Goal: Information Seeking & Learning: Learn about a topic

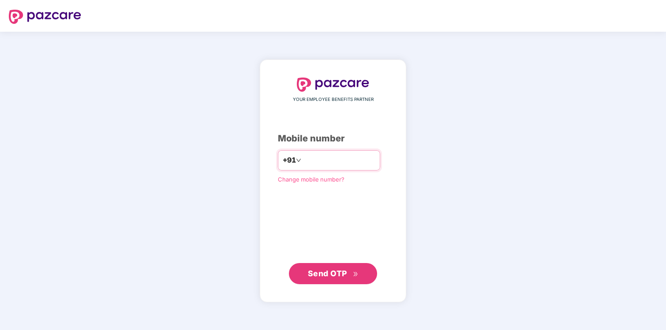
click at [327, 160] on input "number" at bounding box center [339, 160] width 72 height 14
type input "**********"
click at [338, 272] on span "Send OTP" at bounding box center [327, 273] width 39 height 9
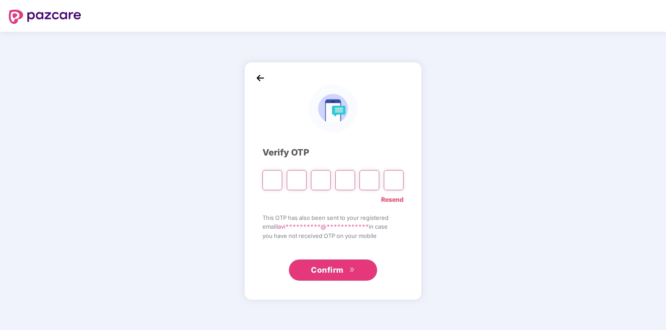
type input "*"
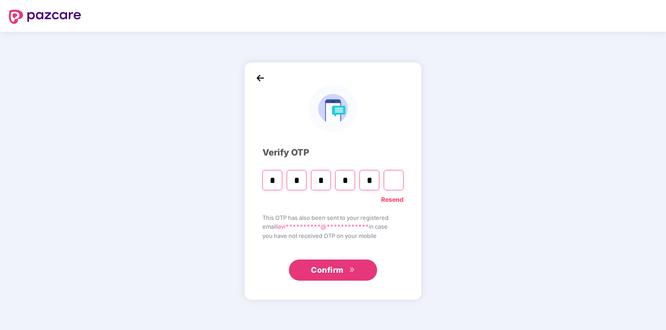
type input "*"
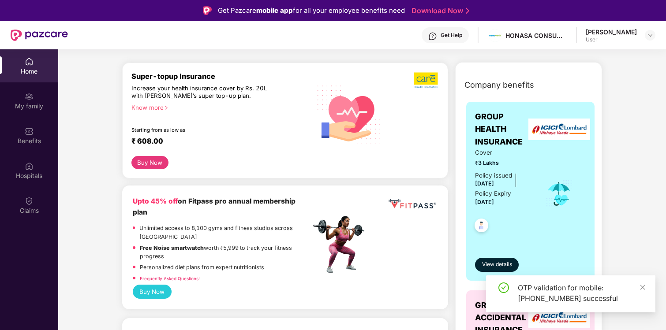
scroll to position [109, 0]
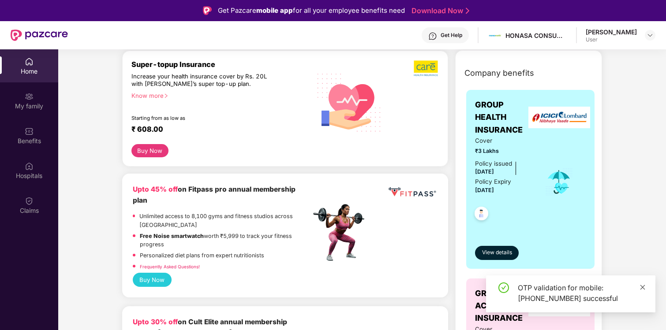
click at [643, 289] on icon "close" at bounding box center [642, 287] width 6 height 6
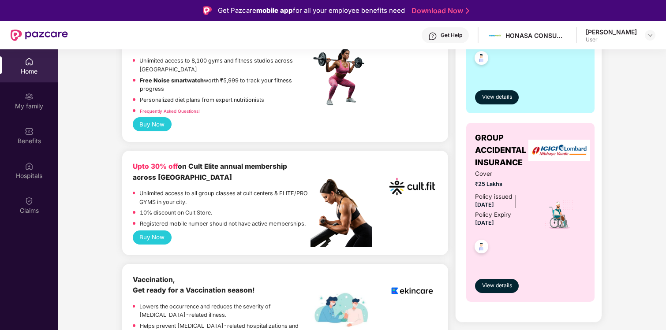
scroll to position [0, 0]
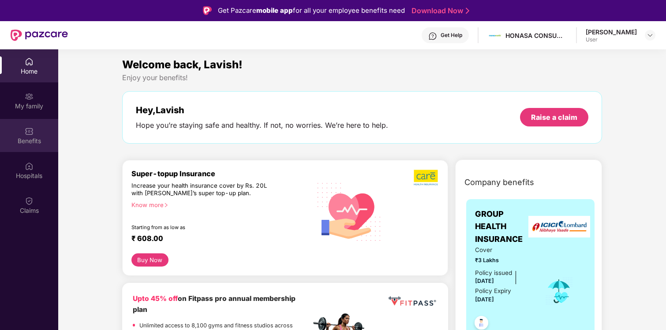
click at [29, 143] on div "Benefits" at bounding box center [29, 141] width 58 height 9
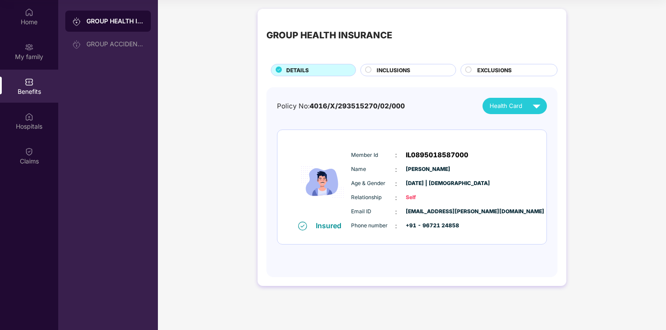
scroll to position [19, 0]
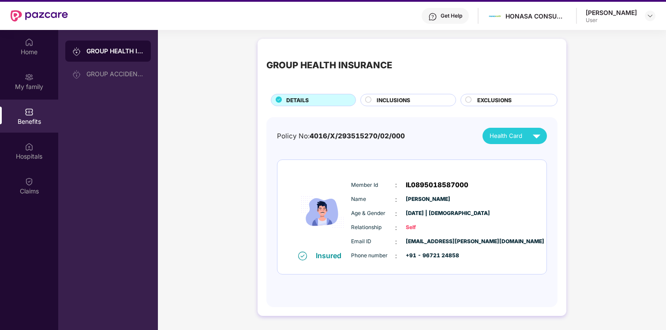
click at [398, 101] on span "INCLUSIONS" at bounding box center [392, 100] width 33 height 8
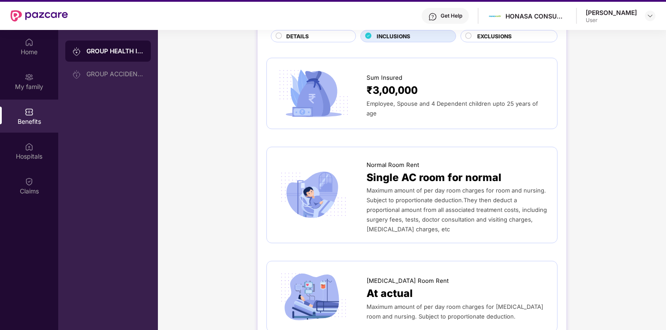
scroll to position [0, 0]
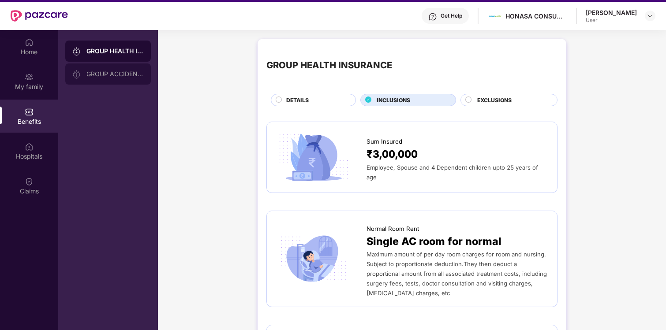
click at [134, 76] on div "GROUP ACCIDENTAL INSURANCE" at bounding box center [114, 74] width 57 height 7
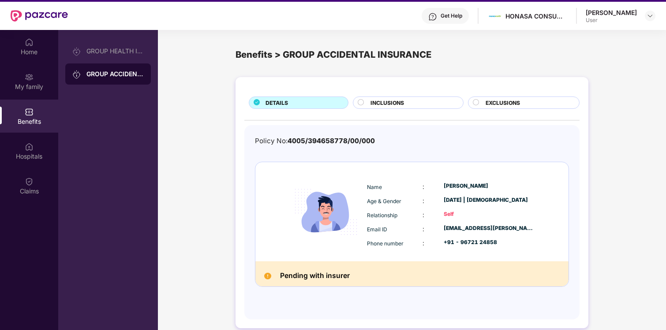
click at [421, 101] on div "INCLUSIONS" at bounding box center [412, 104] width 93 height 10
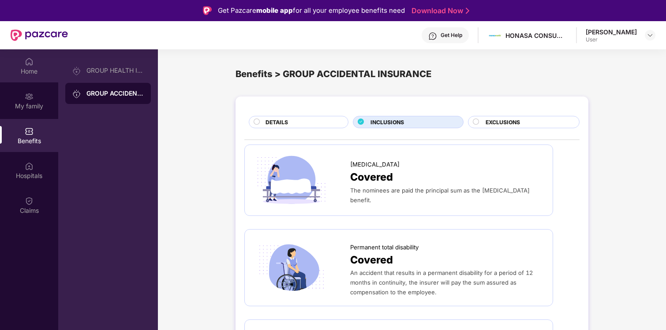
click at [26, 73] on div "Home" at bounding box center [29, 71] width 58 height 9
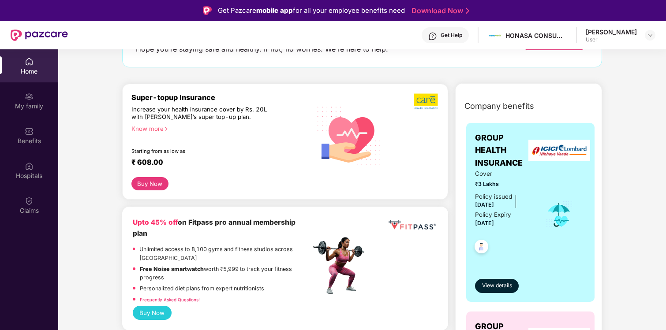
scroll to position [76, 0]
click at [503, 287] on span "View details" at bounding box center [497, 286] width 30 height 8
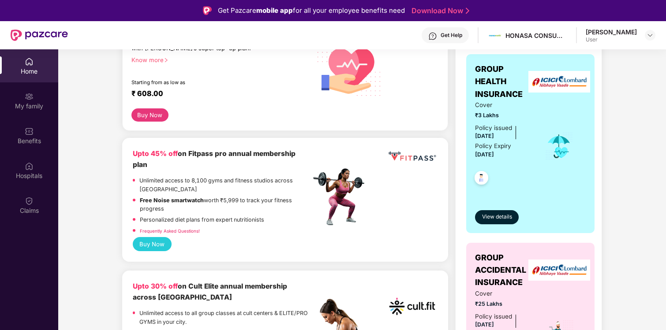
scroll to position [153, 0]
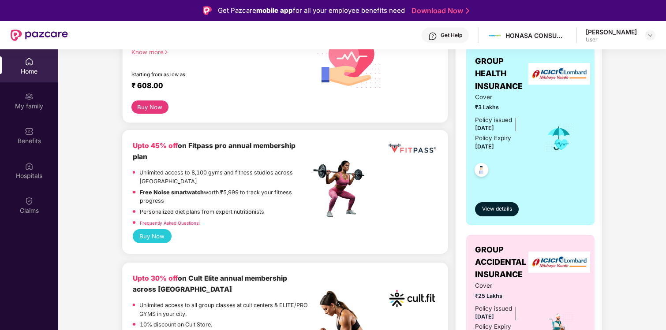
click at [664, 11] on div "Get Pazcare mobile app for all your employee benefits need Download Now" at bounding box center [333, 10] width 666 height 21
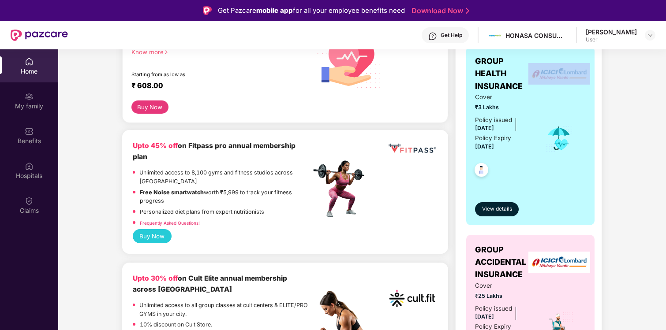
click at [500, 208] on span "View details" at bounding box center [497, 209] width 30 height 8
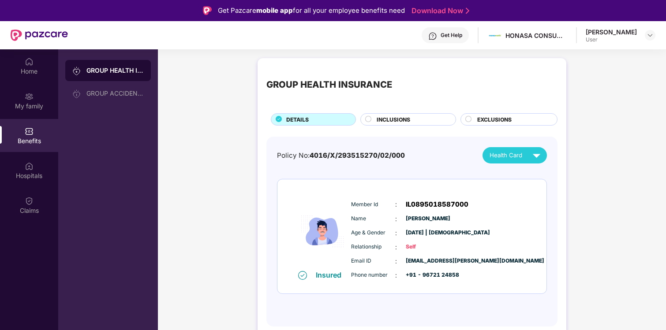
click at [421, 117] on div "INCLUSIONS" at bounding box center [411, 120] width 79 height 10
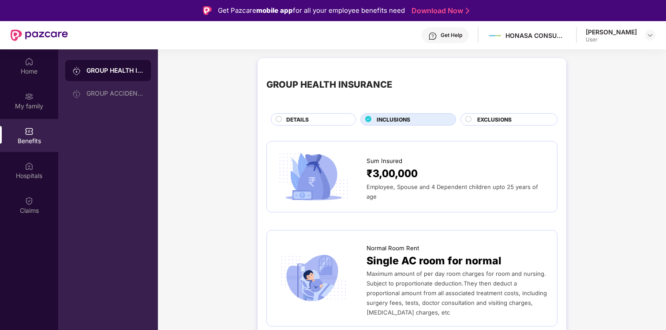
click at [514, 120] on div "EXCLUSIONS" at bounding box center [513, 120] width 80 height 10
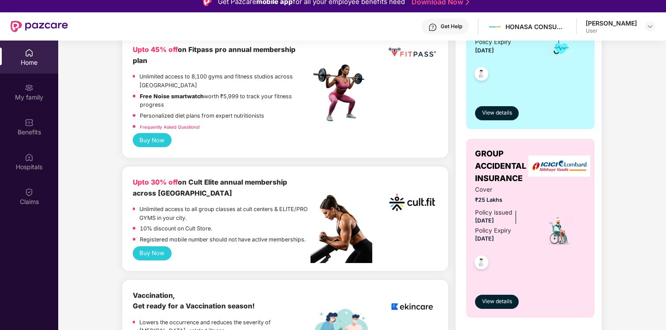
scroll to position [238, 0]
